Goal: Task Accomplishment & Management: Manage account settings

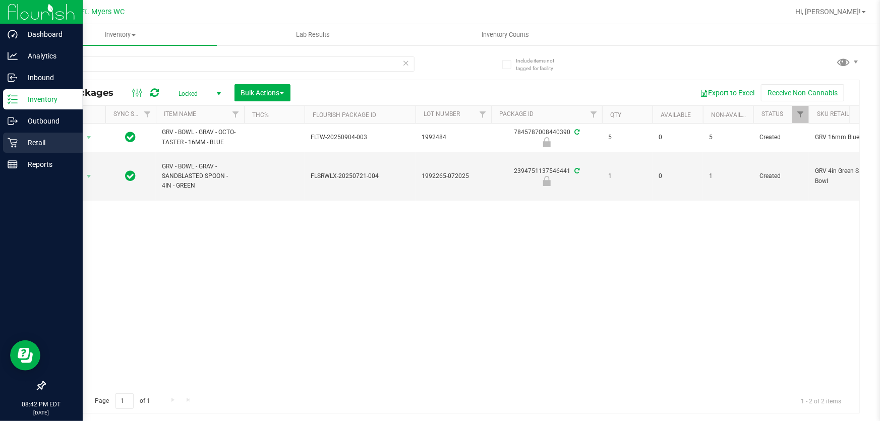
click at [26, 142] on p "Retail" at bounding box center [48, 143] width 61 height 12
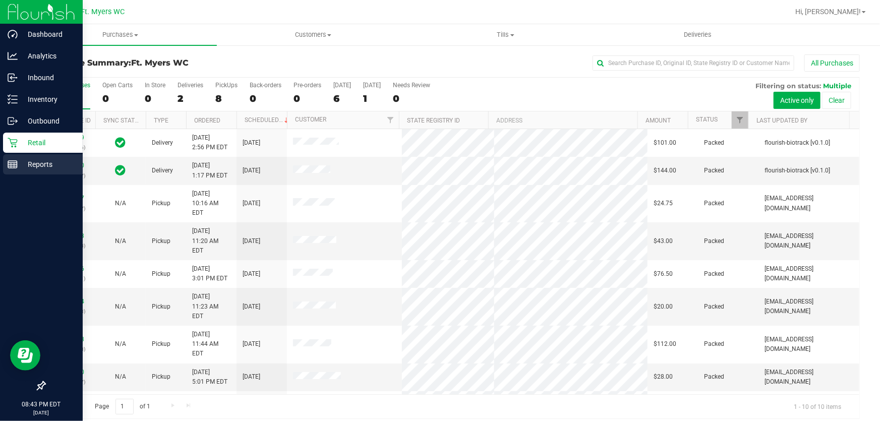
click at [15, 167] on icon at bounding box center [13, 164] width 10 height 10
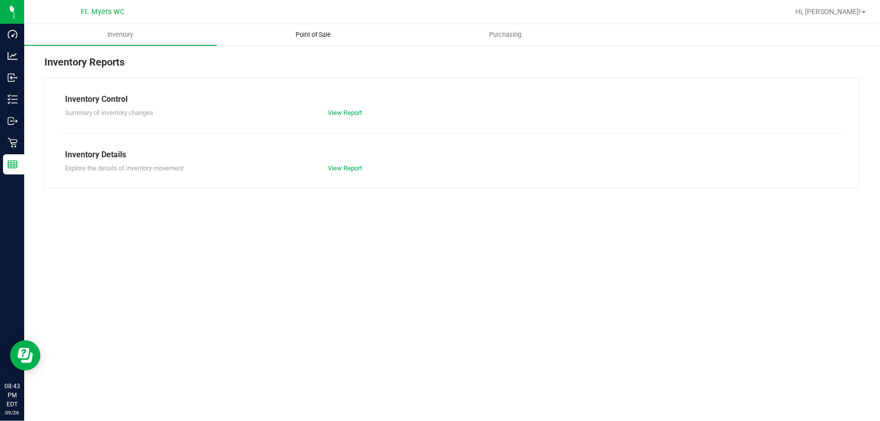
click at [305, 37] on span "Point of Sale" at bounding box center [313, 34] width 63 height 9
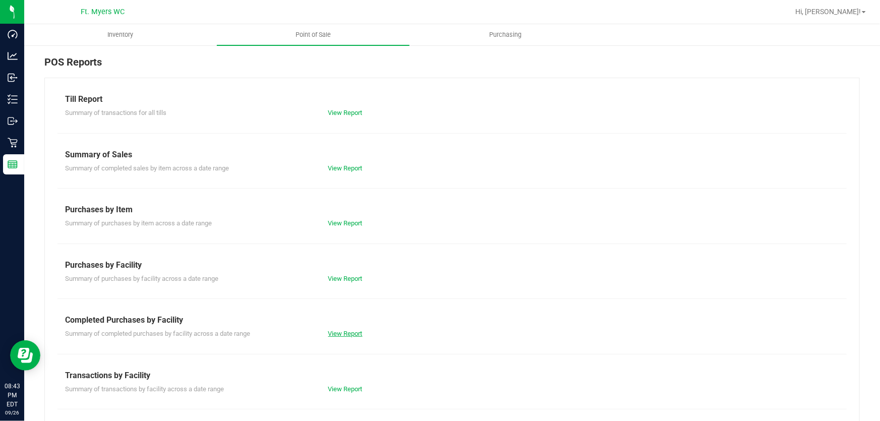
click at [346, 332] on link "View Report" at bounding box center [345, 334] width 34 height 8
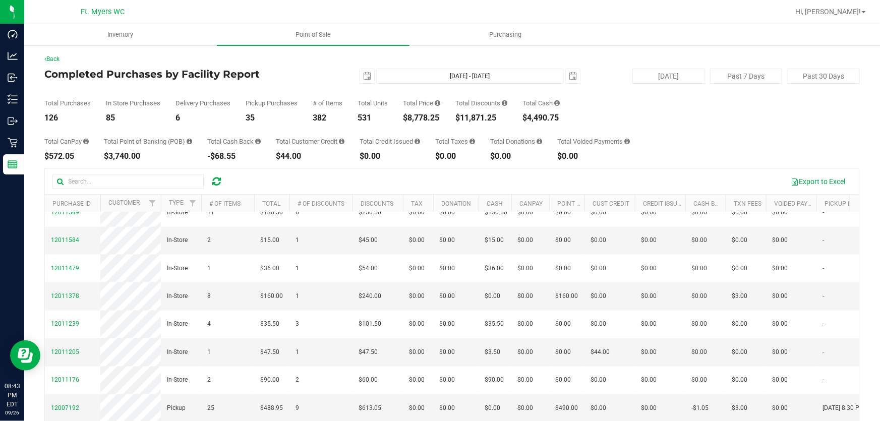
scroll to position [839, 0]
drag, startPoint x: 438, startPoint y: 378, endPoint x: 219, endPoint y: 317, distance: 227.9
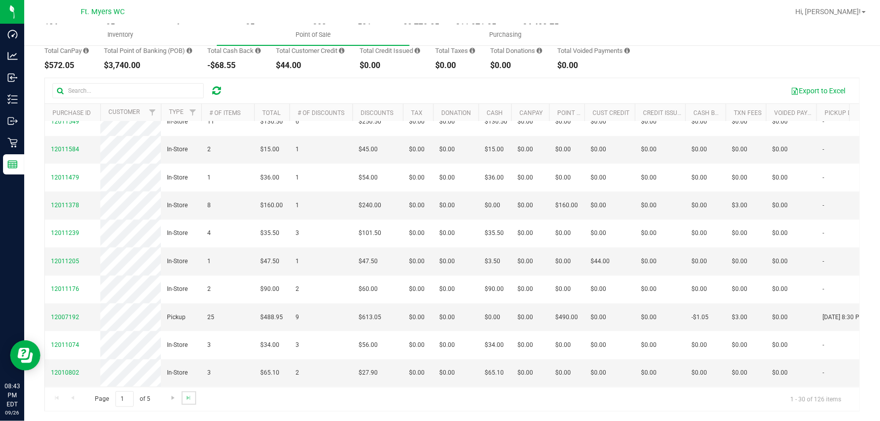
click at [195, 399] on link "Go to the last page" at bounding box center [189, 398] width 15 height 14
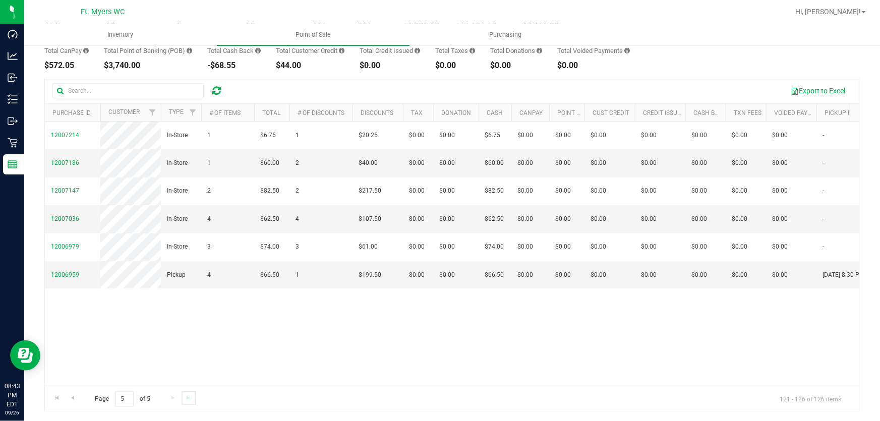
scroll to position [0, 0]
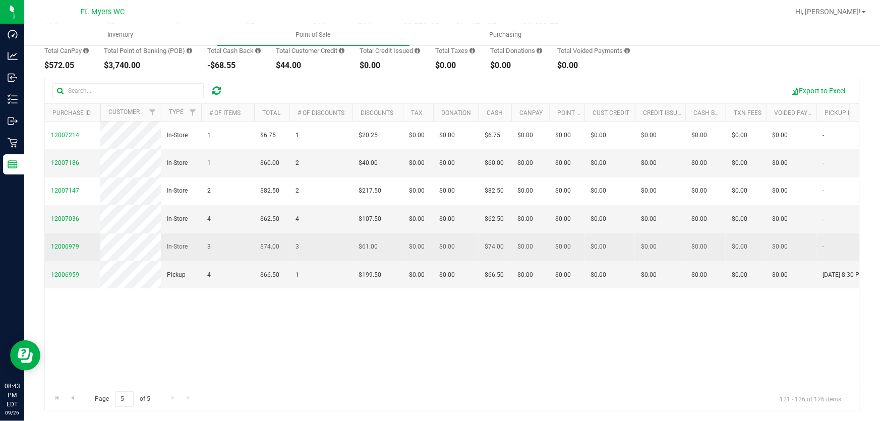
drag, startPoint x: 231, startPoint y: 184, endPoint x: 207, endPoint y: 302, distance: 120.9
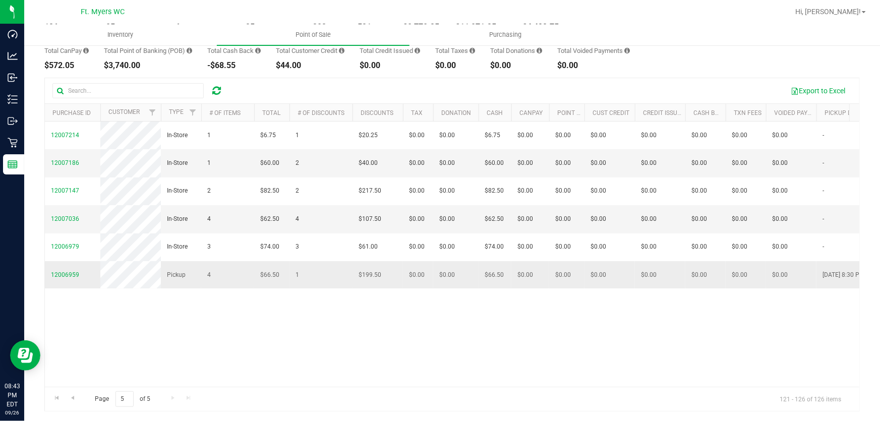
click at [207, 280] on span "4" at bounding box center [209, 275] width 4 height 10
click at [46, 400] on div "Page 5 of 5 121 - 126 of 126 items" at bounding box center [452, 399] width 815 height 24
click at [63, 399] on link "Go to the first page" at bounding box center [56, 398] width 15 height 14
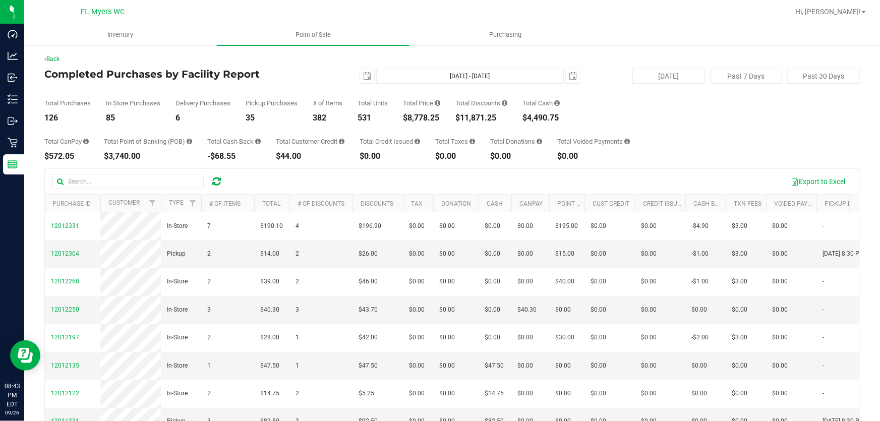
drag, startPoint x: 273, startPoint y: 188, endPoint x: 271, endPoint y: 162, distance: 25.4
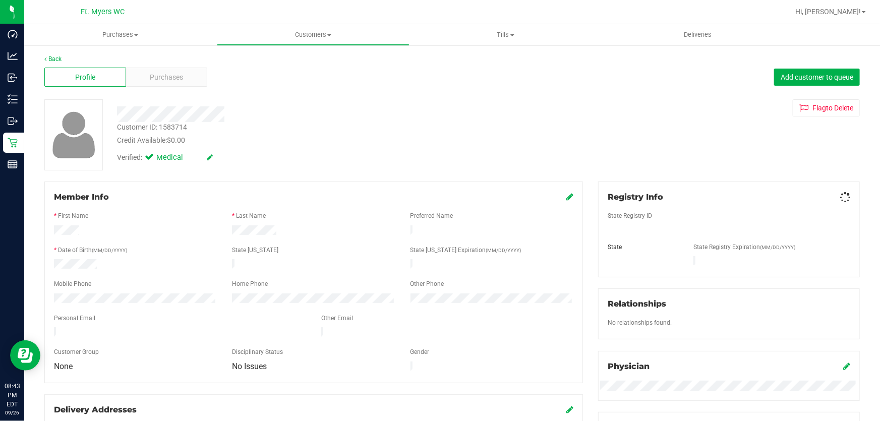
click at [161, 72] on span "Purchases" at bounding box center [166, 77] width 33 height 11
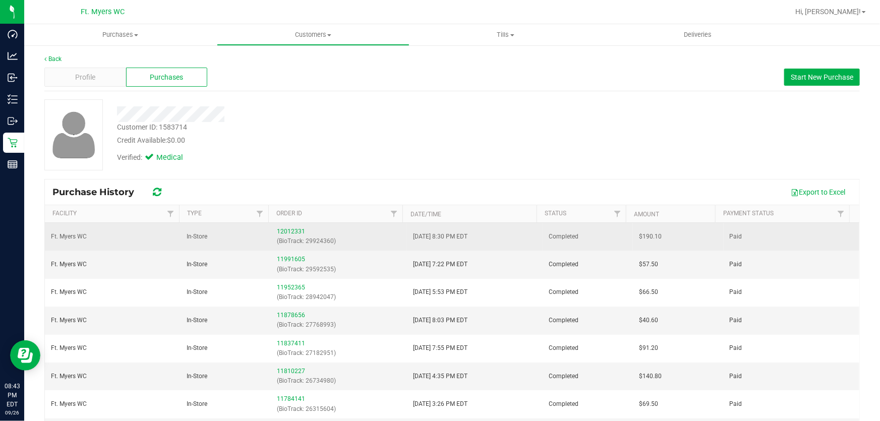
drag, startPoint x: 668, startPoint y: 244, endPoint x: 468, endPoint y: 243, distance: 200.3
click at [468, 243] on tr "Ft. [PERSON_NAME] In-Store 12012331 (BioTrack: 29924360) [DATE] 8:30 PM EDT Com…" at bounding box center [452, 237] width 815 height 28
click at [468, 243] on td "[DATE] 8:30 PM EDT" at bounding box center [475, 237] width 136 height 28
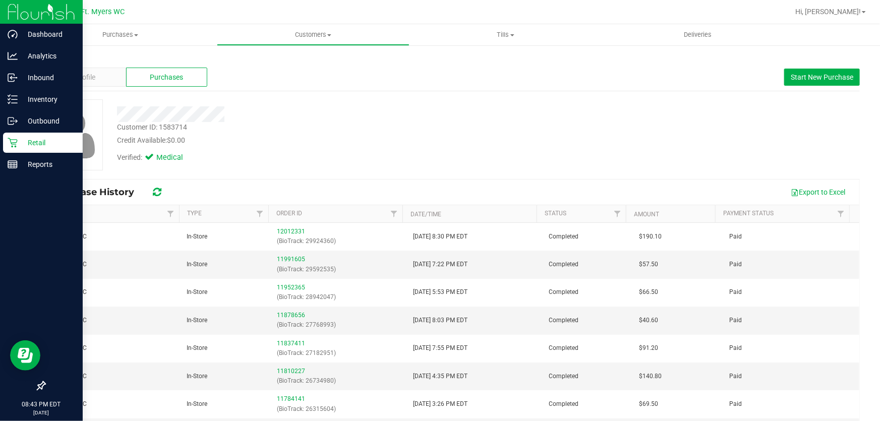
click at [6, 140] on div "Retail" at bounding box center [43, 143] width 80 height 20
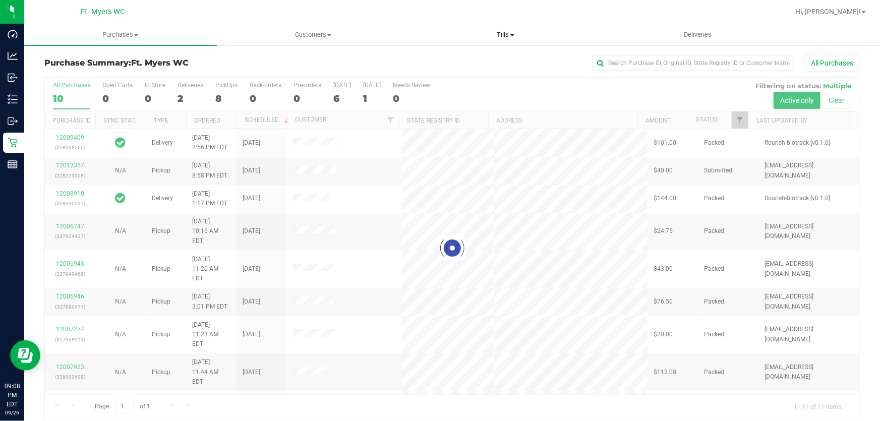
click at [501, 31] on span "Tills" at bounding box center [506, 34] width 192 height 9
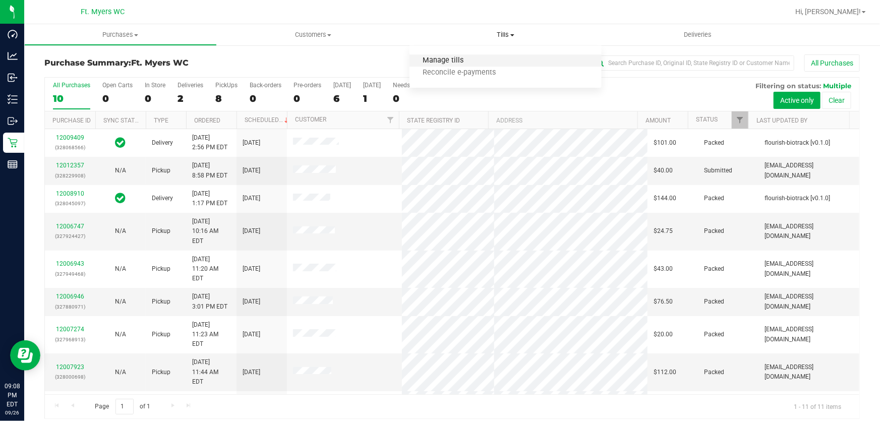
click at [434, 61] on span "Manage tills" at bounding box center [444, 61] width 68 height 9
